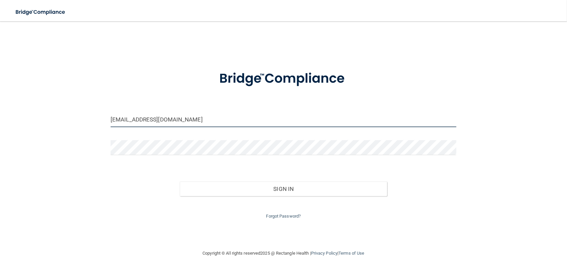
click at [169, 117] on input "[EMAIL_ADDRESS][DOMAIN_NAME]" at bounding box center [284, 119] width 346 height 15
click at [179, 119] on input "[EMAIL_ADDRESS][DOMAIN_NAME]" at bounding box center [284, 119] width 346 height 15
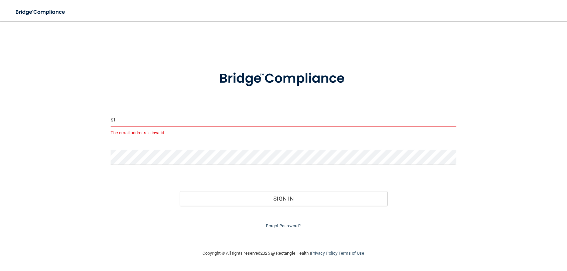
type input "s"
type input "[EMAIL_ADDRESS][DOMAIN_NAME]"
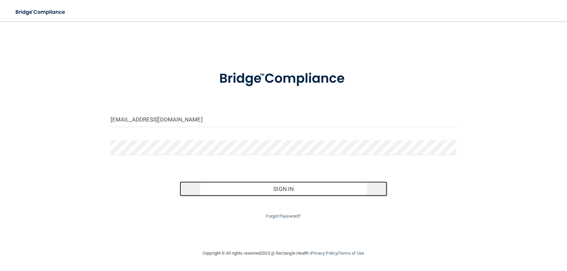
click at [261, 188] on button "Sign In" at bounding box center [284, 189] width 208 height 15
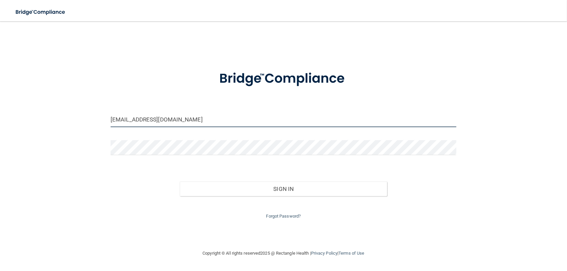
click at [167, 125] on input "[EMAIL_ADDRESS][DOMAIN_NAME]" at bounding box center [284, 119] width 346 height 15
click at [183, 117] on input "[EMAIL_ADDRESS][DOMAIN_NAME]" at bounding box center [284, 119] width 346 height 15
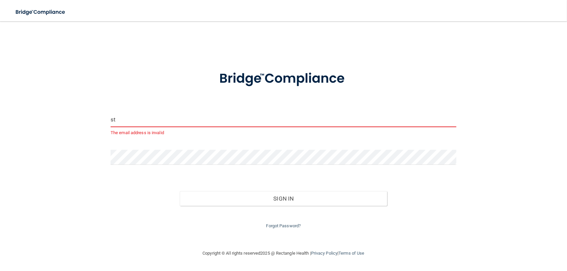
type input "s"
type input "[EMAIL_ADDRESS][DOMAIN_NAME]"
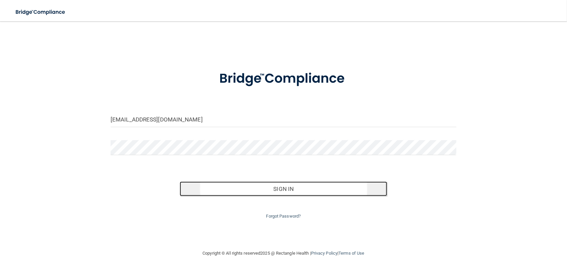
click at [289, 189] on button "Sign In" at bounding box center [284, 189] width 208 height 15
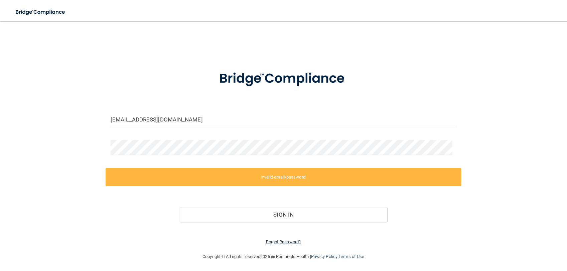
click at [290, 241] on link "Forgot Password?" at bounding box center [283, 242] width 35 height 5
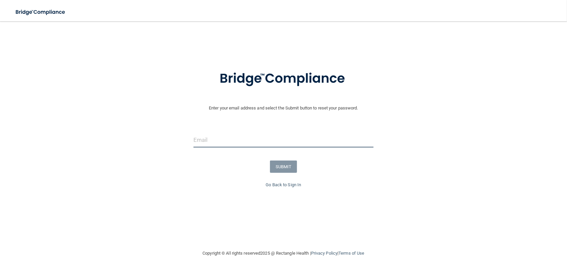
click at [318, 143] on input "email" at bounding box center [284, 140] width 180 height 15
type input "[EMAIL_ADDRESS][DOMAIN_NAME]"
click at [278, 166] on button "SUBMIT" at bounding box center [283, 167] width 27 height 12
